Goal: Task Accomplishment & Management: Manage account settings

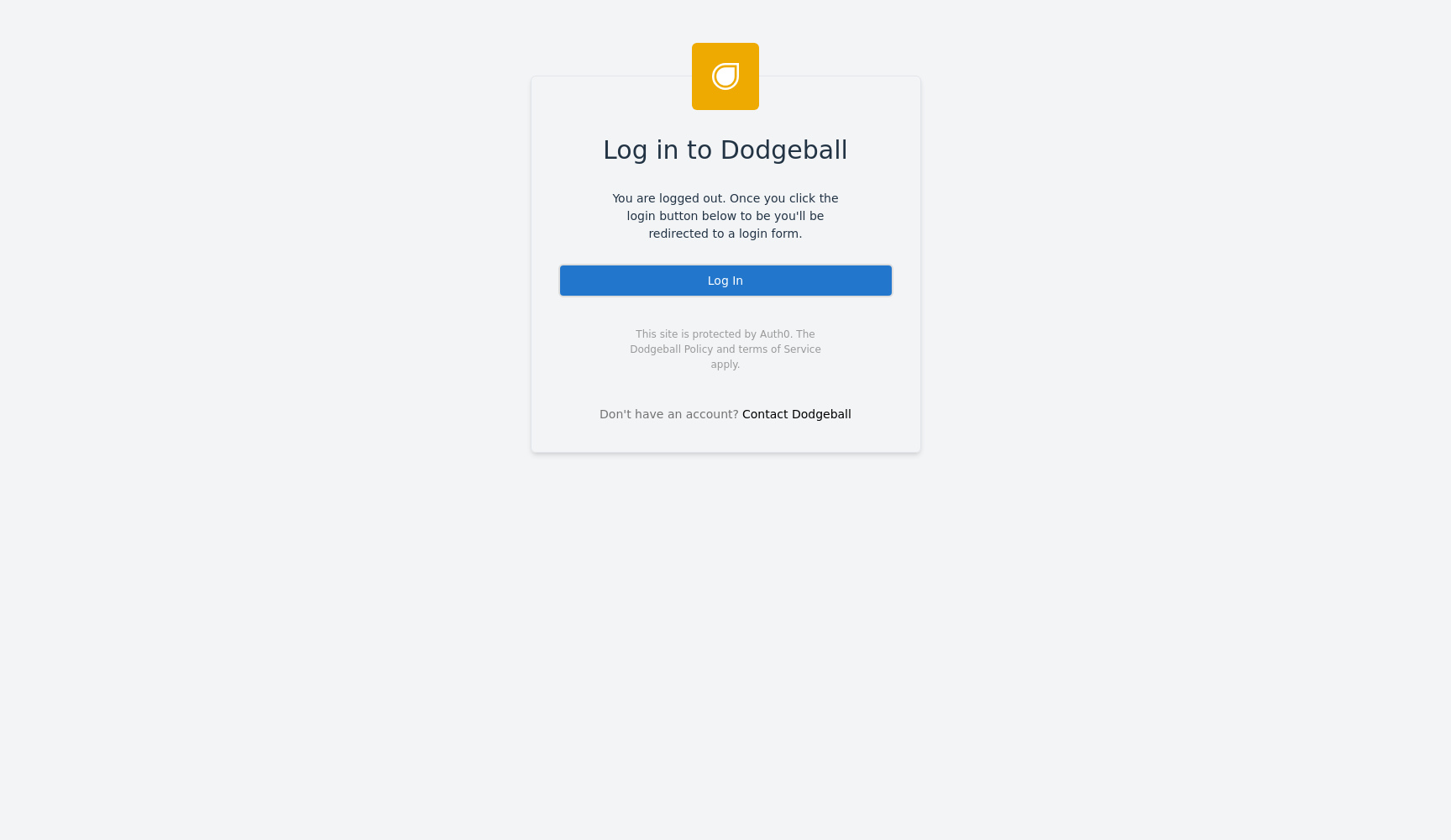
click at [723, 281] on div "Log In" at bounding box center [726, 280] width 336 height 33
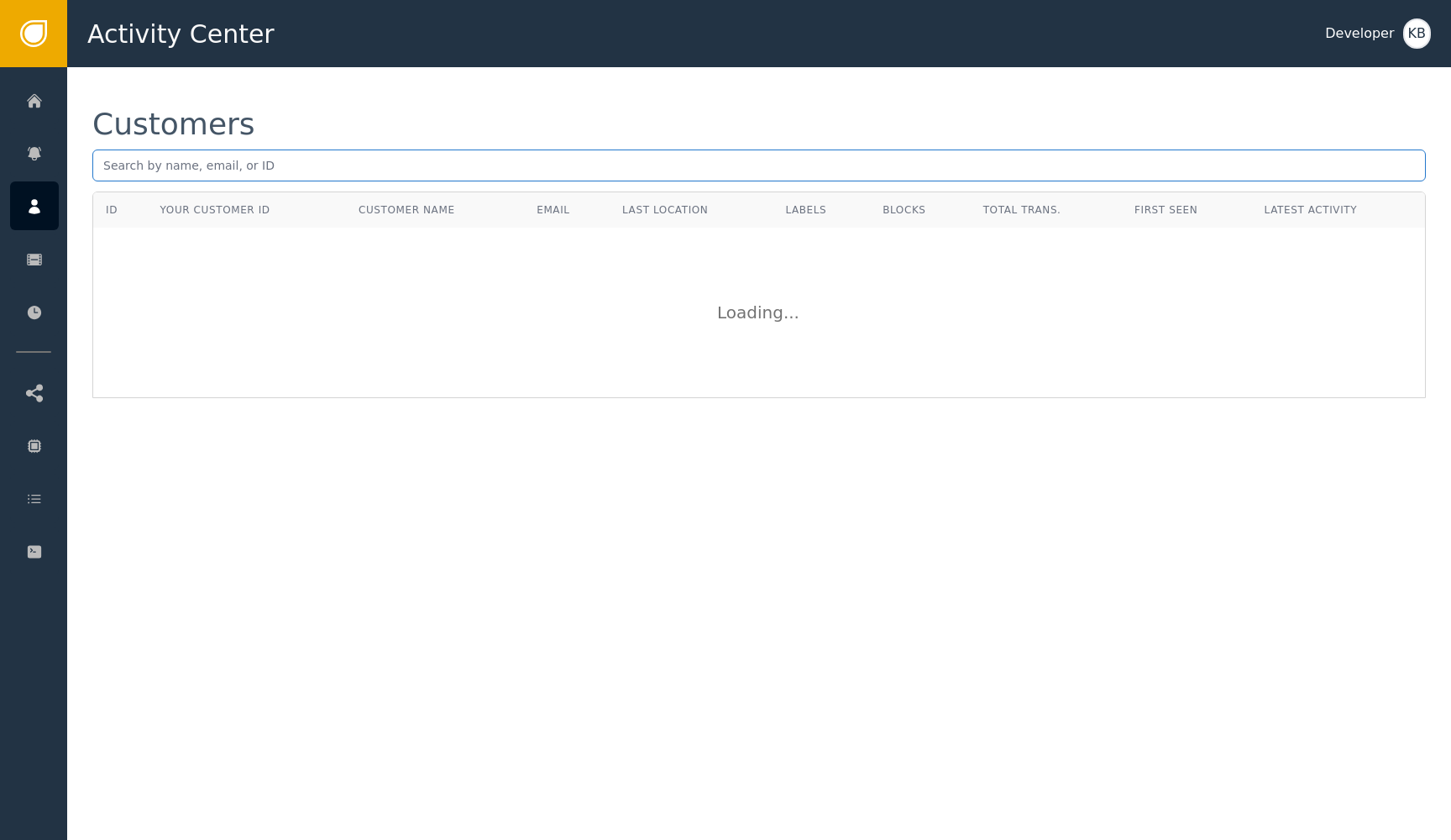
click at [759, 166] on input "text" at bounding box center [759, 165] width 1333 height 32
paste input "[PERSON_NAME][EMAIL_ADDRESS][DOMAIN_NAME]"
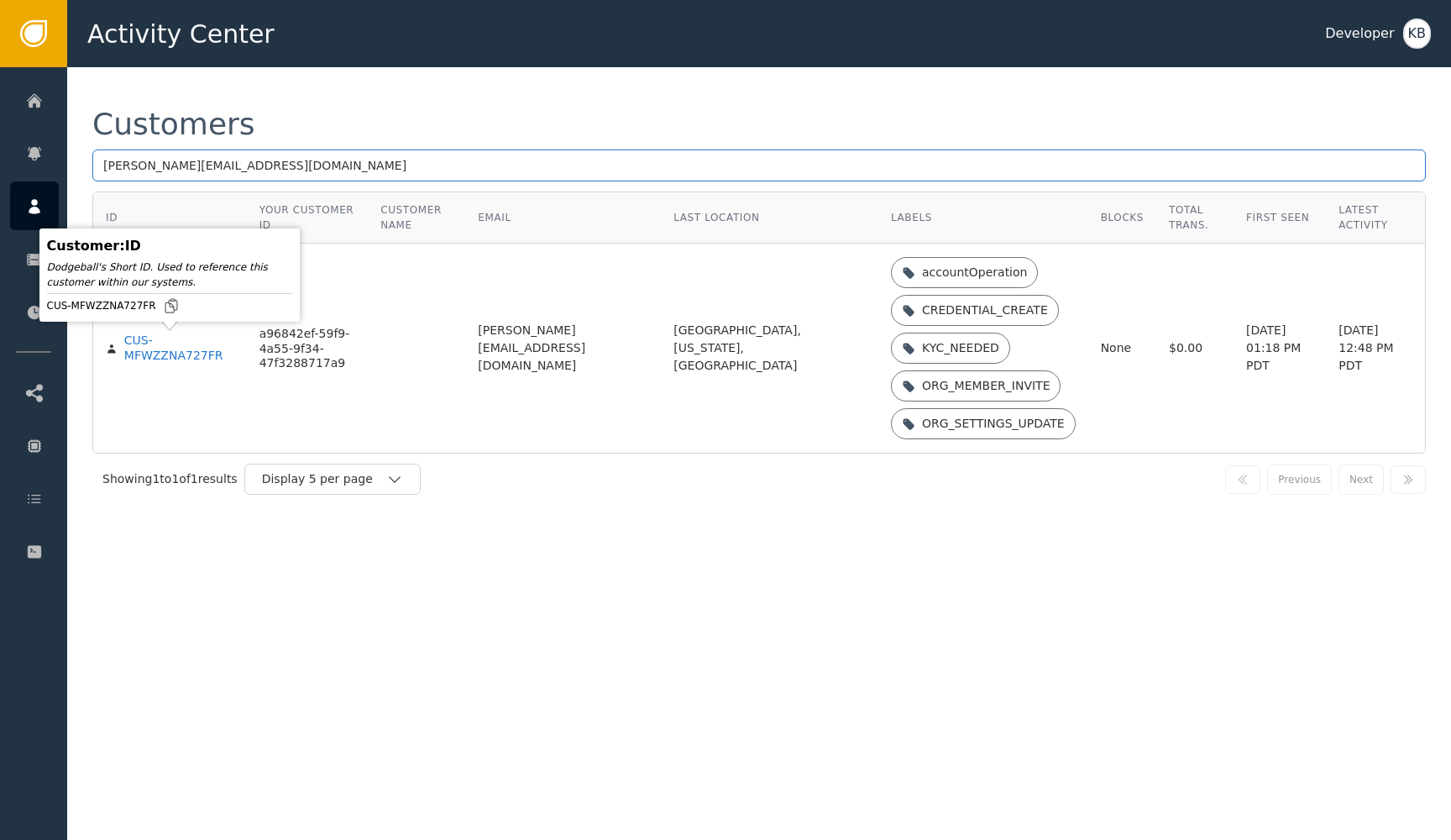
type input "[PERSON_NAME][EMAIL_ADDRESS][DOMAIN_NAME]"
click at [180, 322] on div "Customer : ID Dodgeball's Short ID. Used to reference this customer within our …" at bounding box center [169, 275] width 260 height 94
click at [174, 359] on div "CUS-MFWZZNA727FR" at bounding box center [179, 348] width 110 height 29
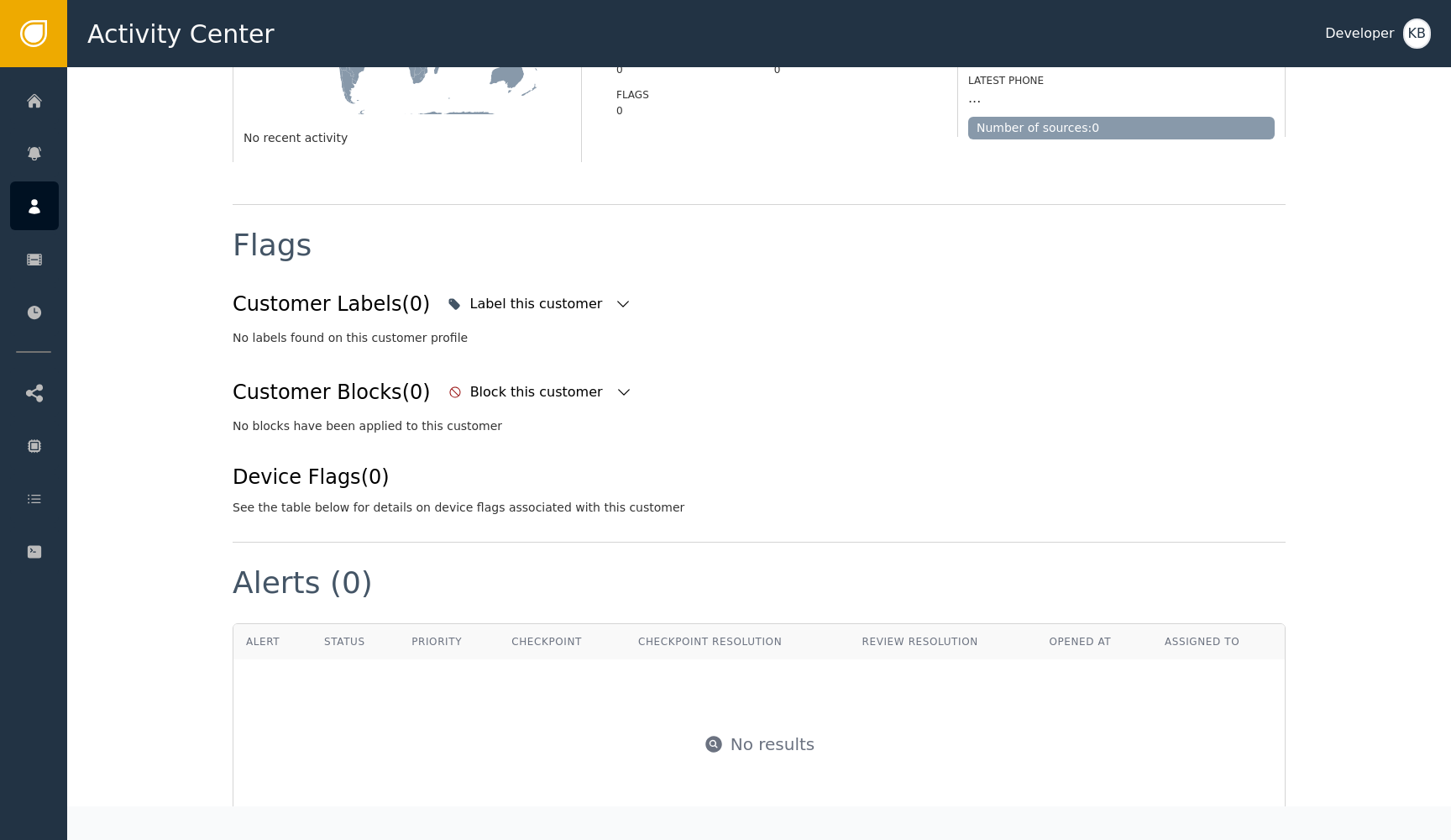
scroll to position [515, 0]
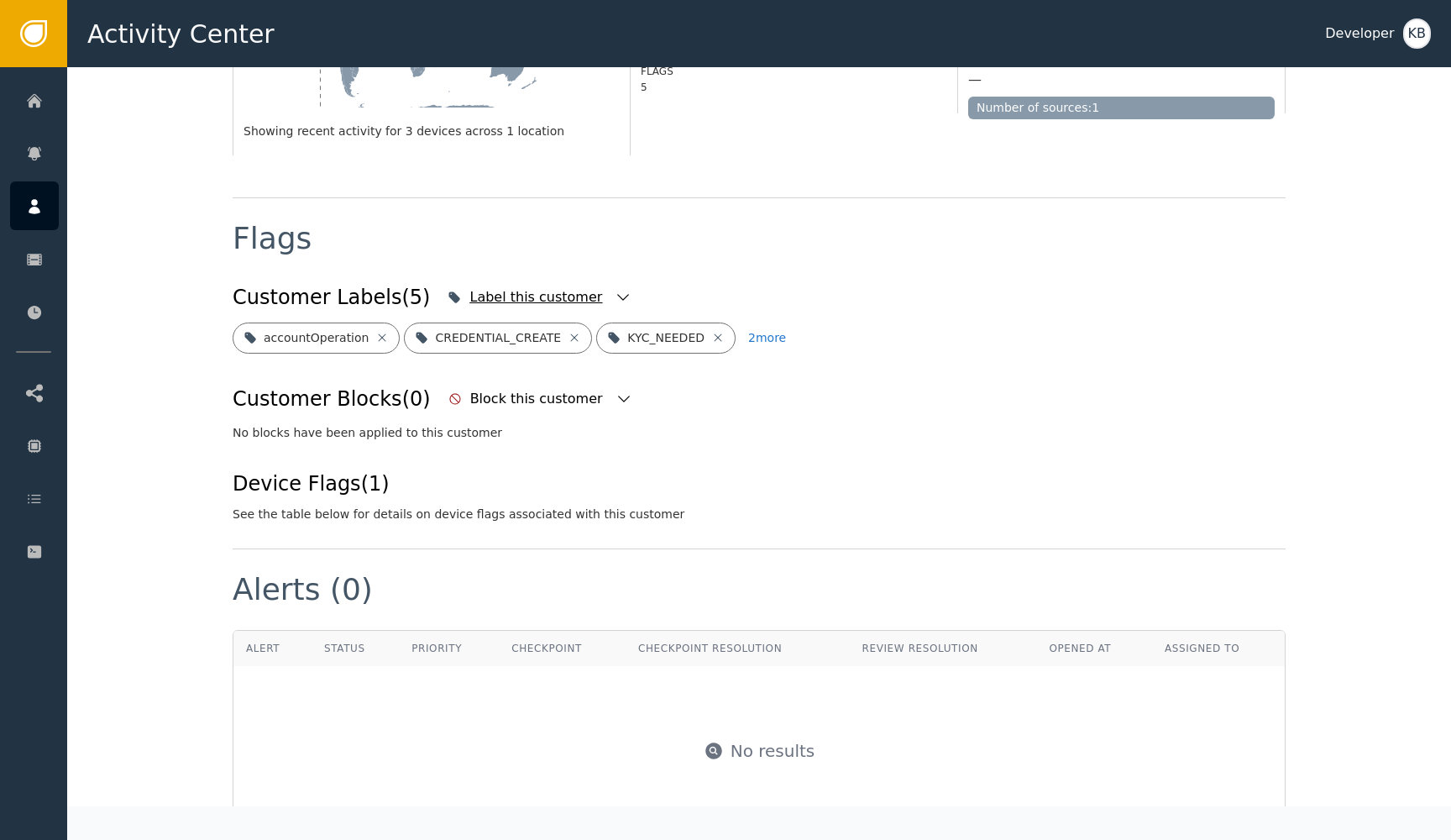
click at [589, 294] on div "Label this customer" at bounding box center [540, 297] width 192 height 37
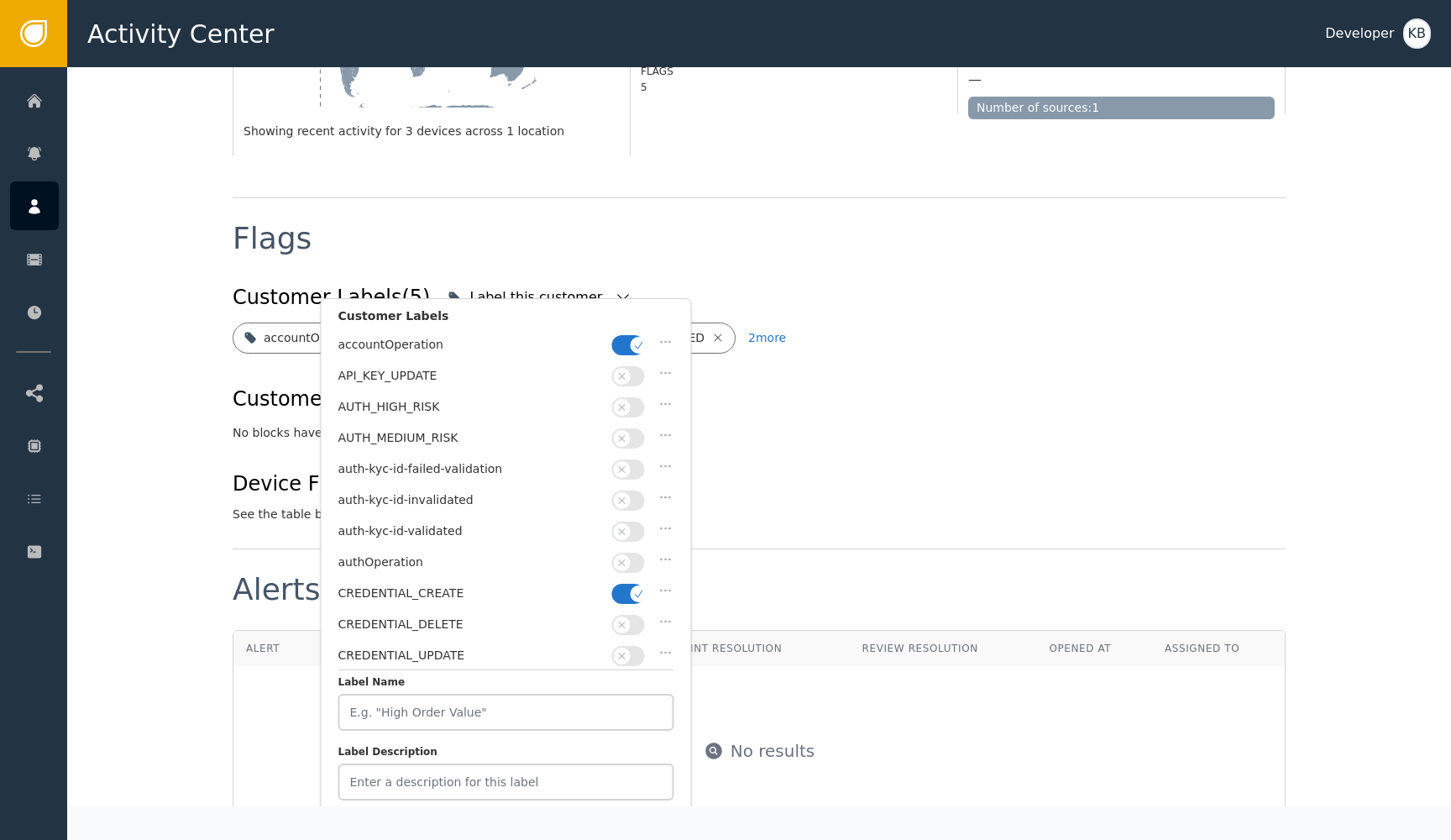
click at [637, 350] on span "button" at bounding box center [639, 345] width 17 height 17
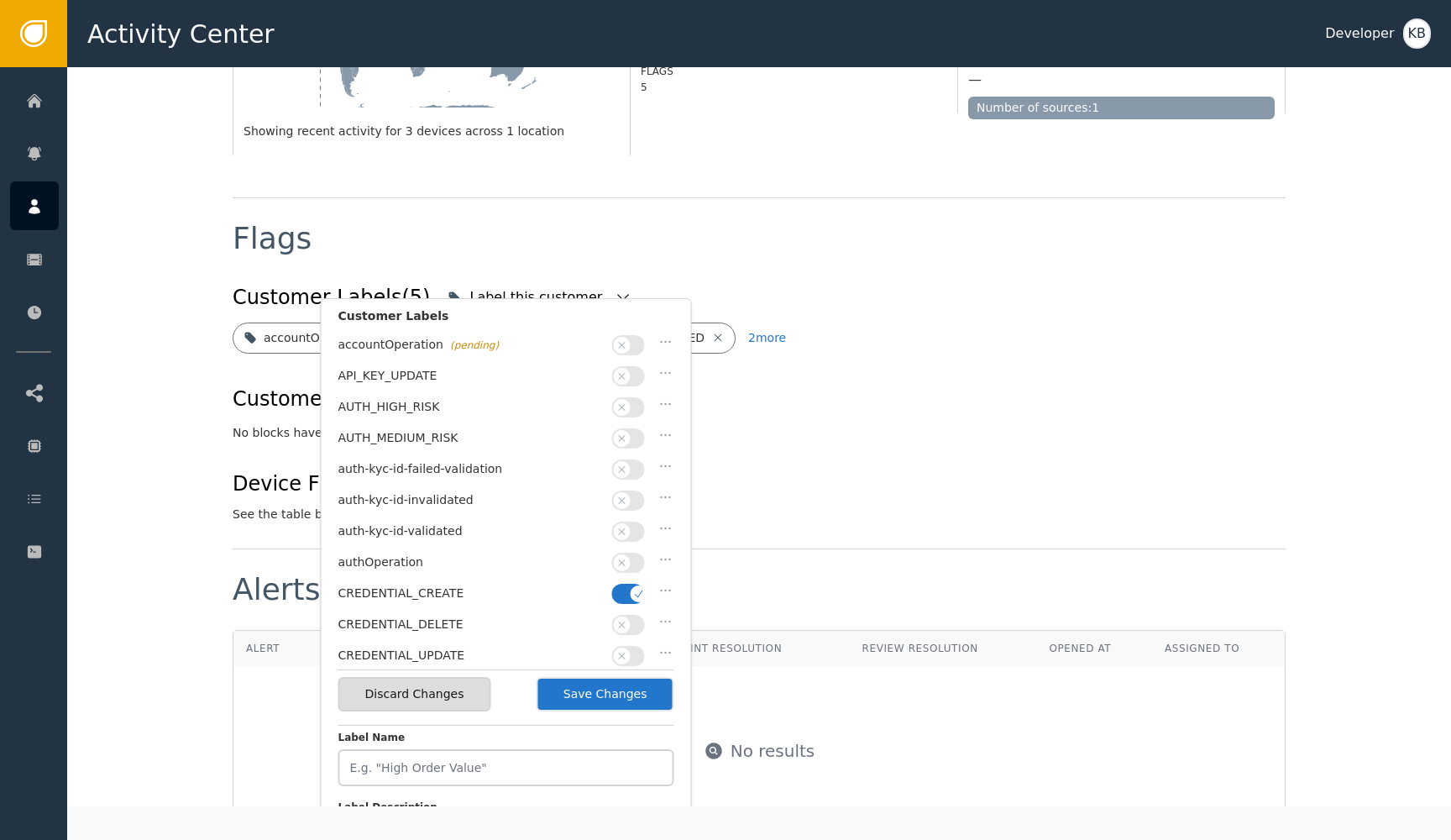
click at [632, 585] on span "button" at bounding box center [639, 594] width 17 height 17
click at [629, 523] on span "button" at bounding box center [622, 532] width 17 height 17
click at [626, 522] on button "button" at bounding box center [629, 531] width 33 height 20
click at [626, 432] on button "button" at bounding box center [629, 438] width 33 height 20
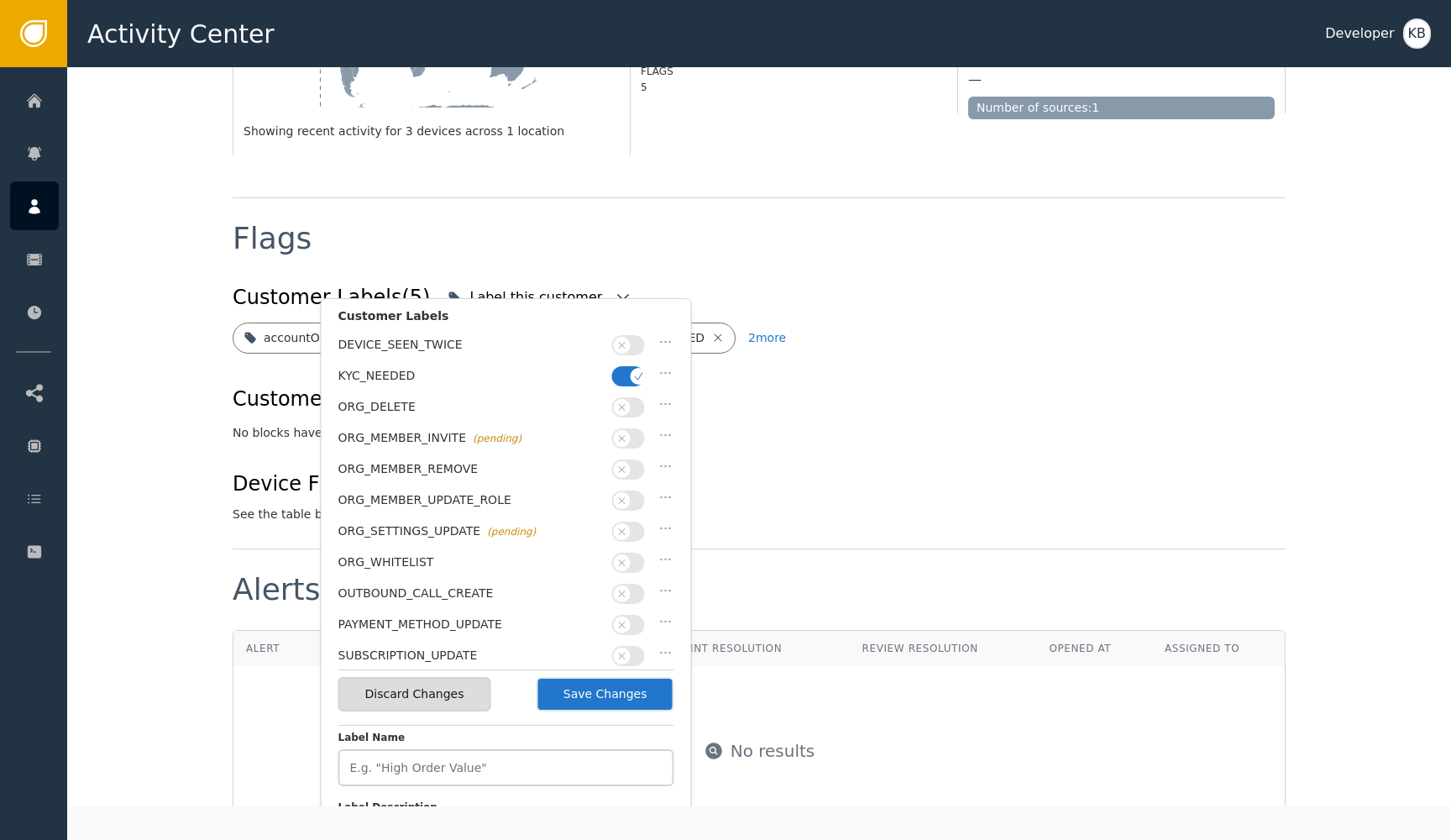
click at [628, 373] on button "button" at bounding box center [629, 376] width 33 height 20
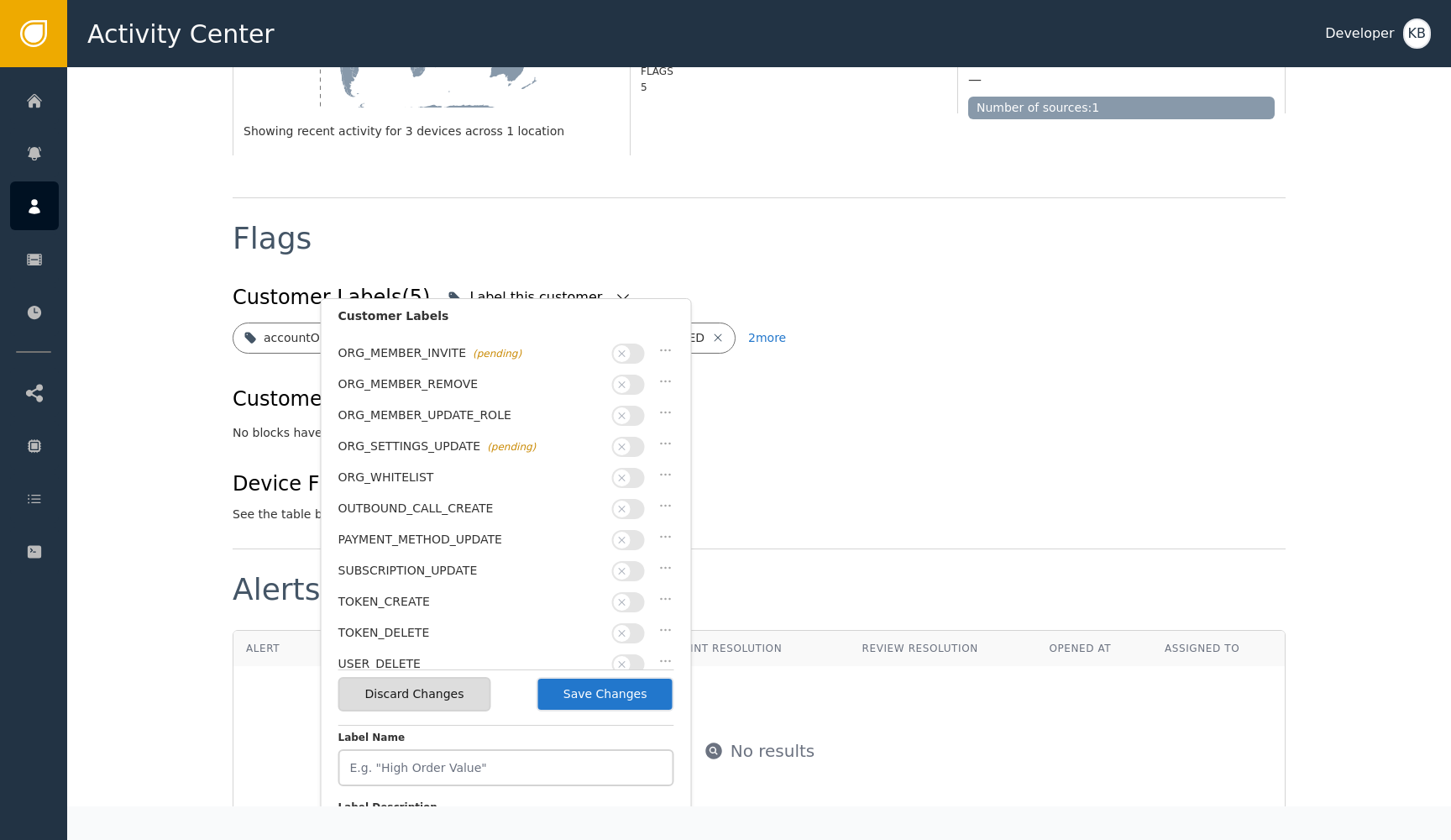
click at [632, 704] on button "Save Changes" at bounding box center [605, 694] width 138 height 34
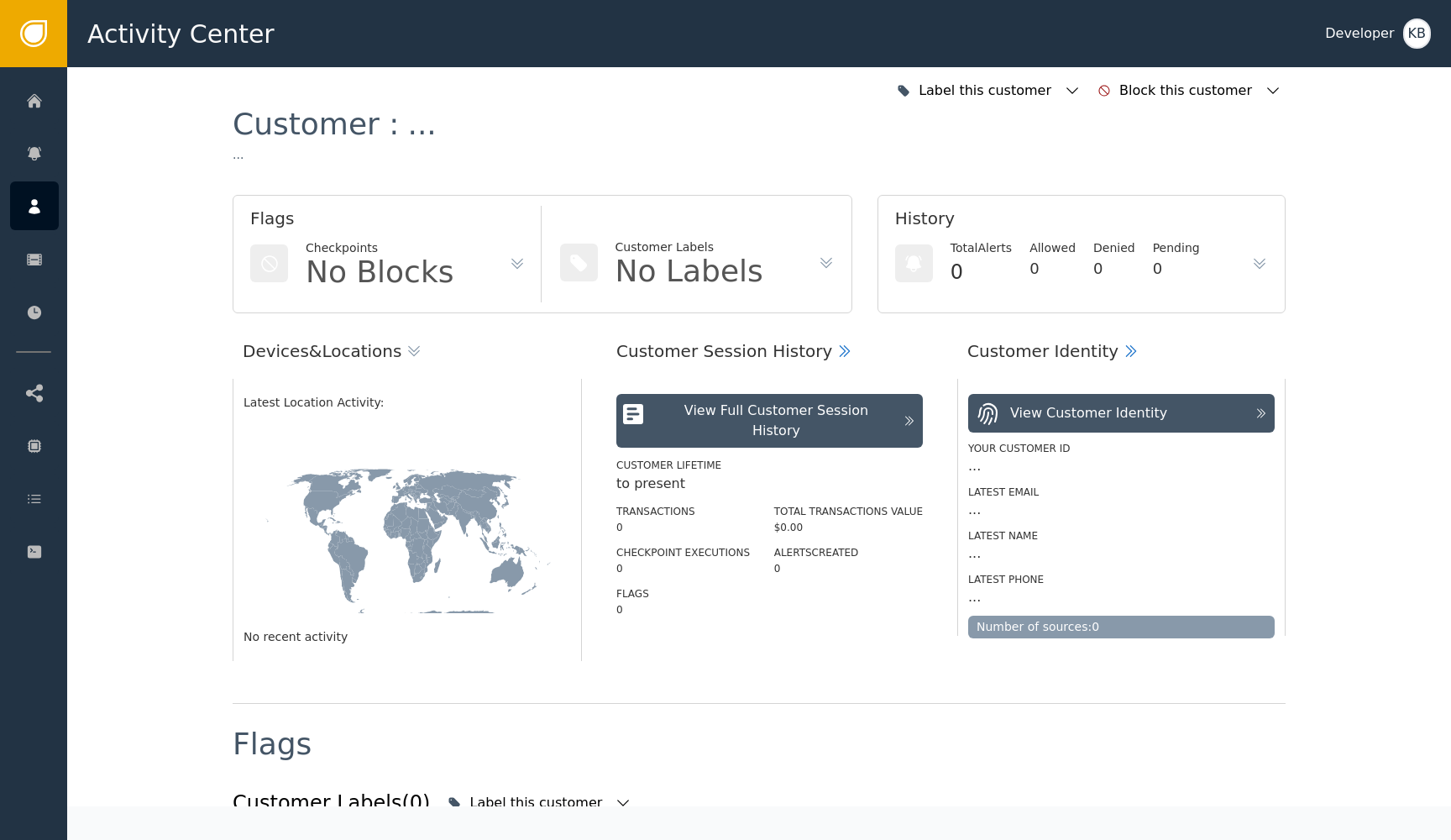
scroll to position [0, 0]
